Goal: Information Seeking & Learning: Compare options

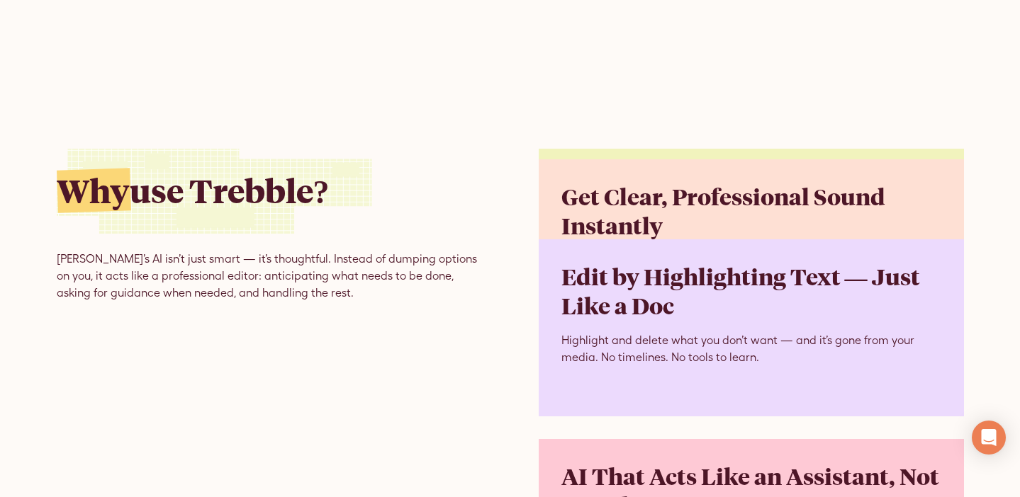
scroll to position [3106, 0]
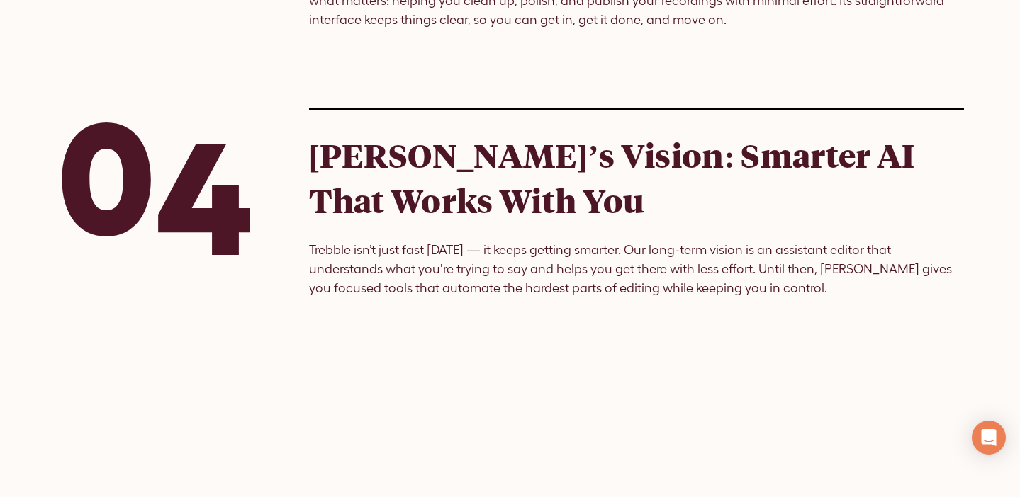
scroll to position [2284, 0]
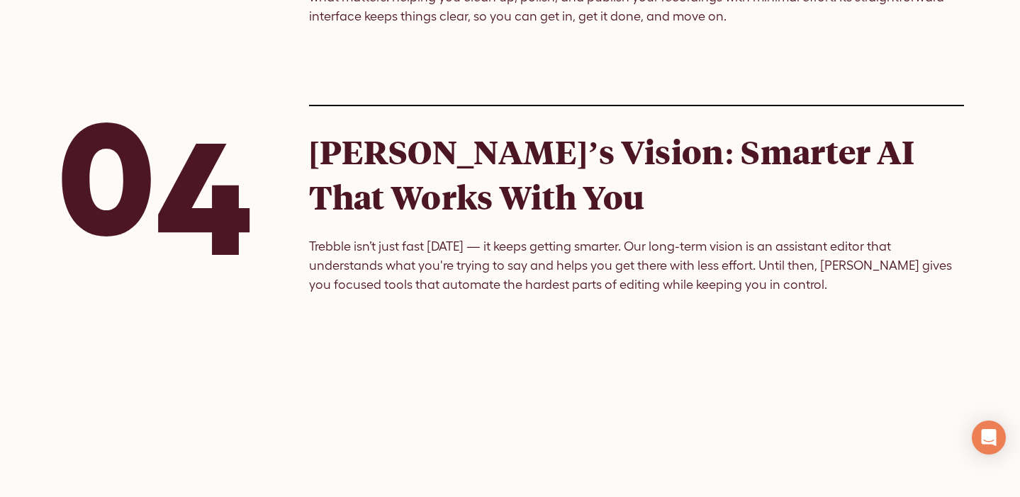
click at [561, 146] on h2 "[PERSON_NAME]’s Vision: Smarter AI That Works With You" at bounding box center [636, 174] width 655 height 91
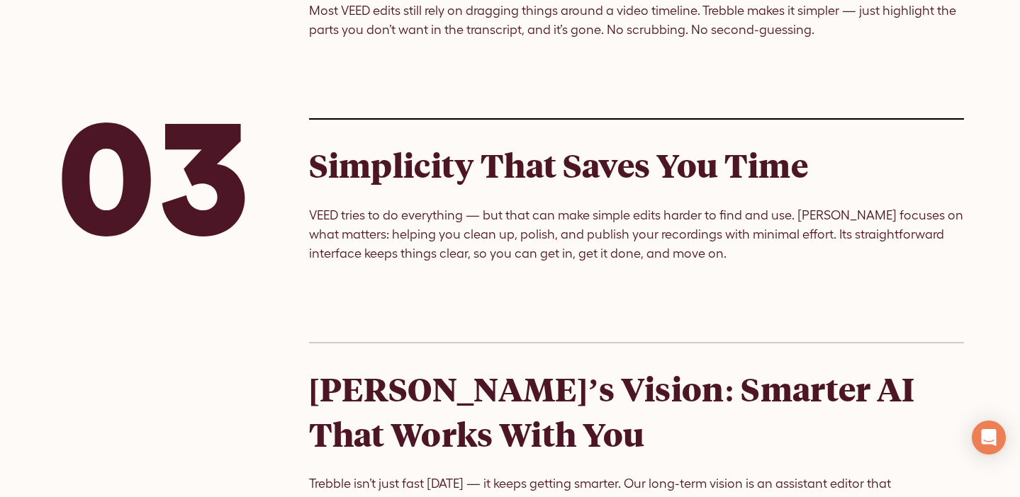
scroll to position [2144, 0]
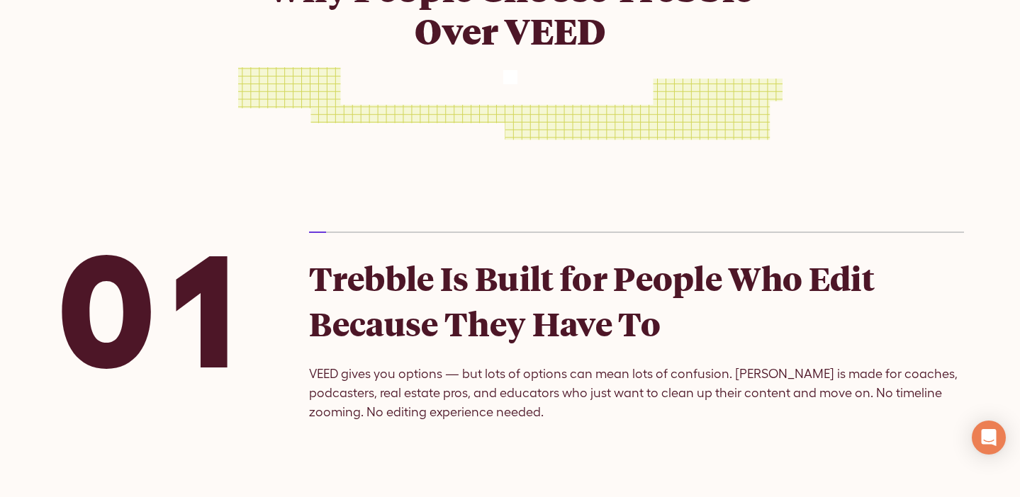
scroll to position [1461, 0]
